Goal: Navigation & Orientation: Find specific page/section

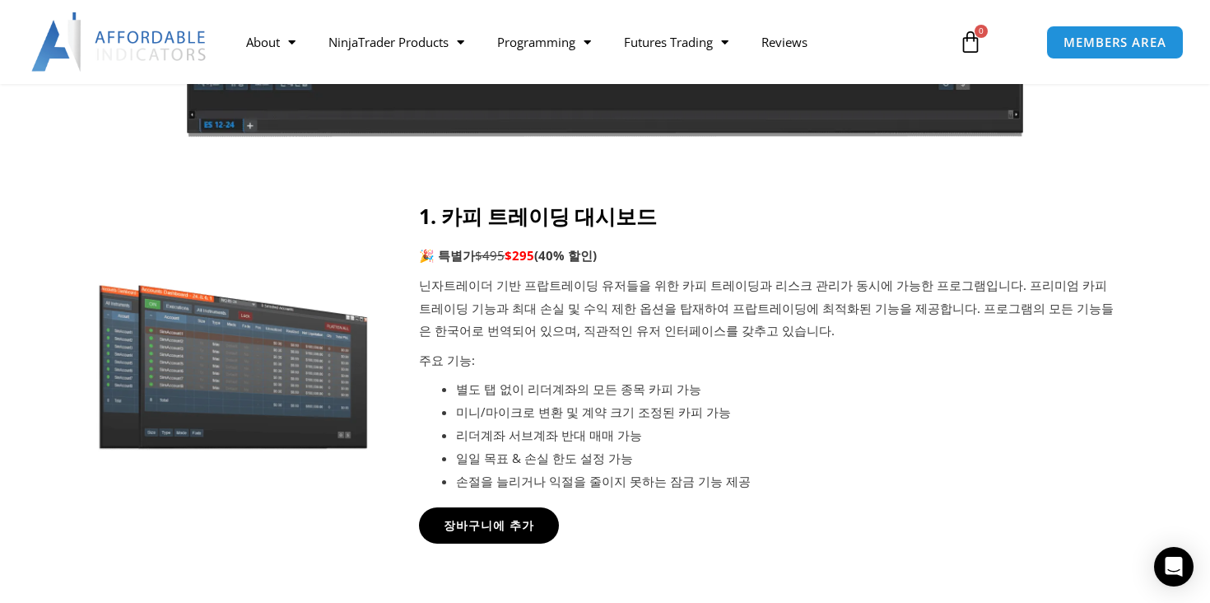
scroll to position [622, 0]
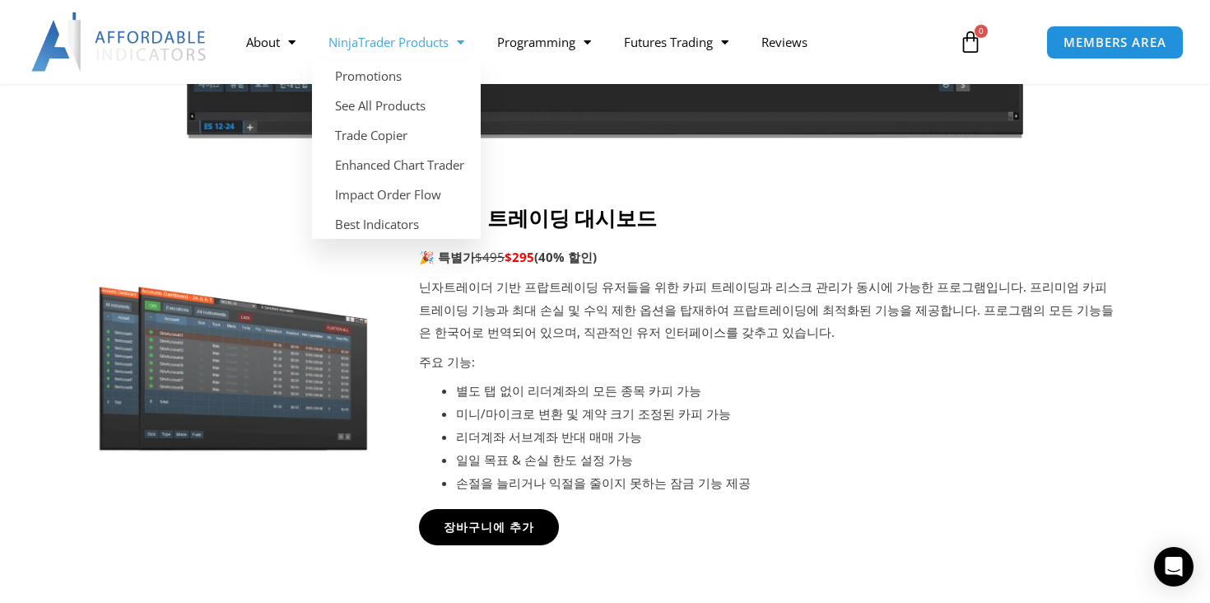
click at [393, 54] on link "NinjaTrader Products" at bounding box center [396, 42] width 169 height 38
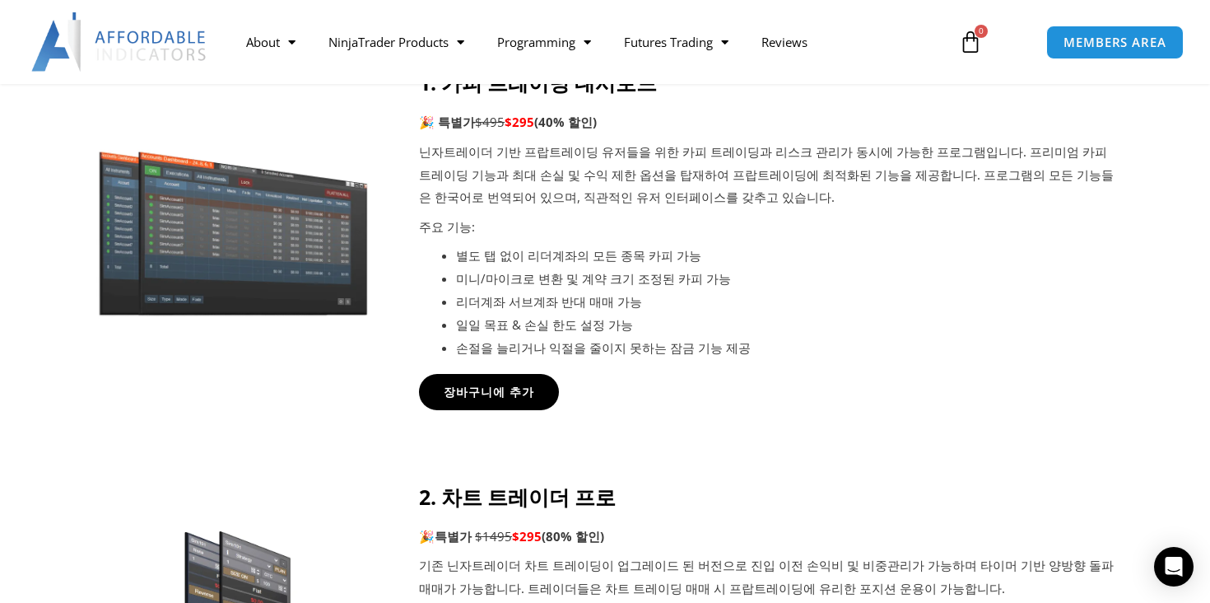
scroll to position [816, 0]
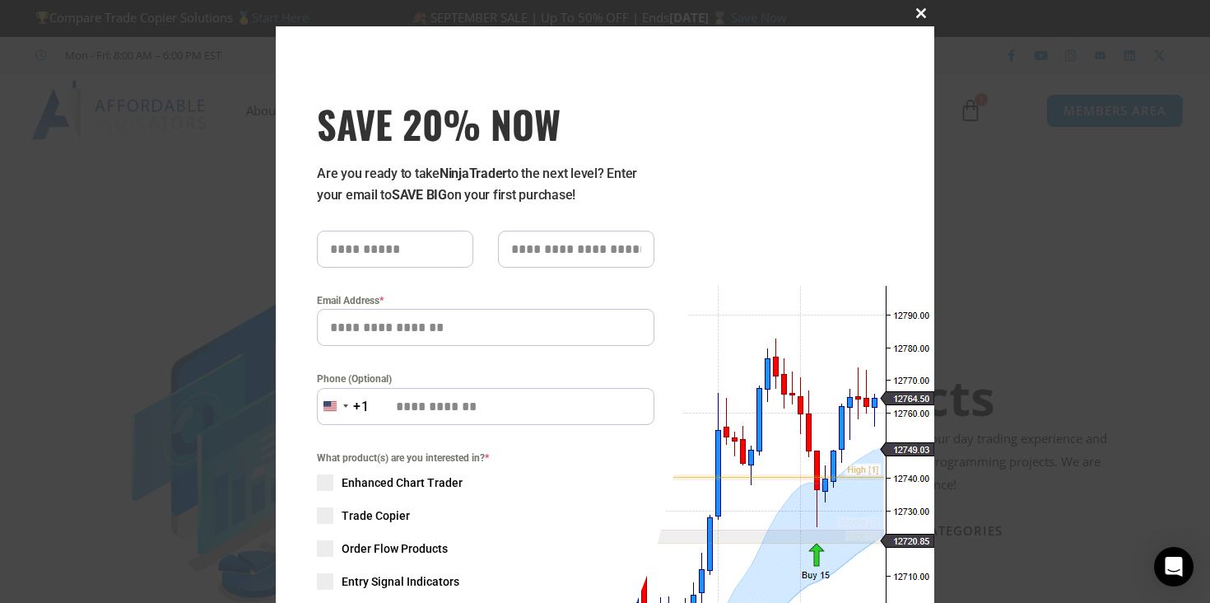
click at [922, 13] on span "SAVE 20% NOW popup" at bounding box center [921, 13] width 26 height 10
